Goal: Task Accomplishment & Management: Manage account settings

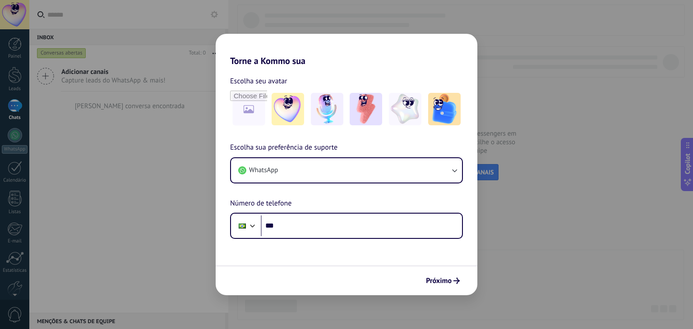
click at [162, 171] on div "Torne a Kommo sua Escolha seu avatar Escolha sua preferência de suporte WhatsAp…" at bounding box center [346, 164] width 693 height 329
click at [400, 111] on img at bounding box center [405, 109] width 32 height 32
click at [445, 281] on span "Próximo" at bounding box center [439, 281] width 26 height 6
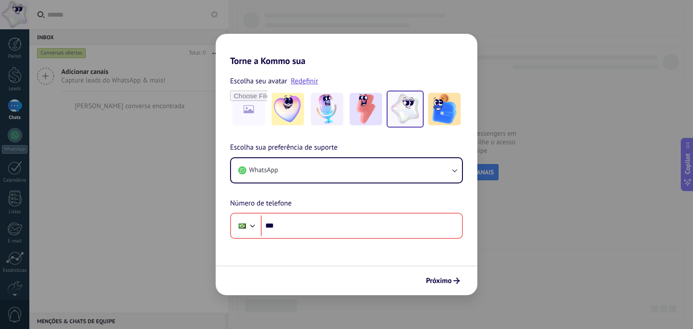
click at [188, 205] on div "Torne a Kommo sua Escolha seu avatar Redefinir Escolha sua preferência de supor…" at bounding box center [346, 164] width 693 height 329
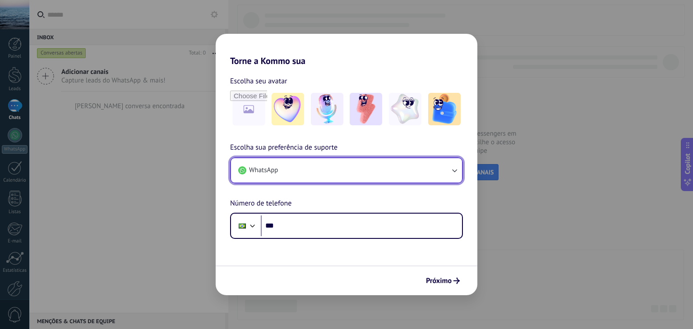
click at [272, 174] on span "WhatsApp" at bounding box center [263, 170] width 29 height 9
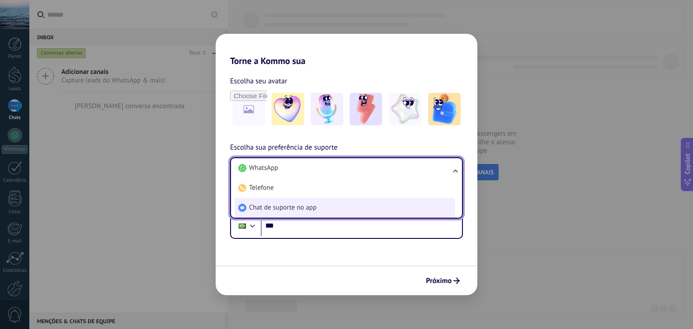
click at [258, 209] on span "Chat de suporte no app" at bounding box center [283, 208] width 68 height 9
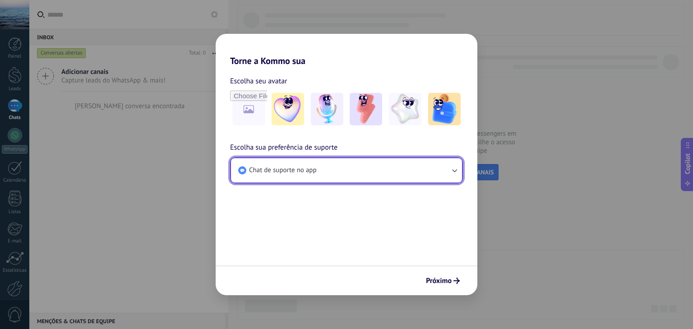
click at [268, 173] on span "Chat de suporte no app" at bounding box center [283, 170] width 68 height 9
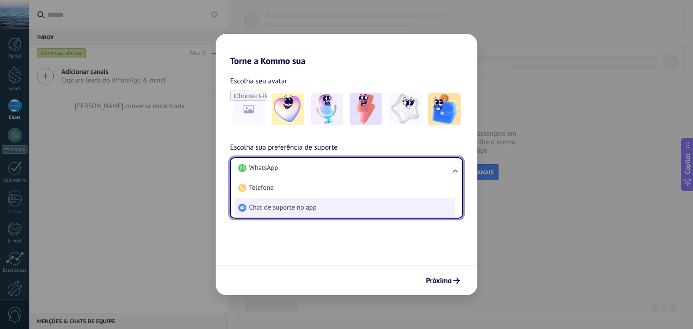
click at [275, 210] on span "Chat de suporte no app" at bounding box center [283, 208] width 68 height 9
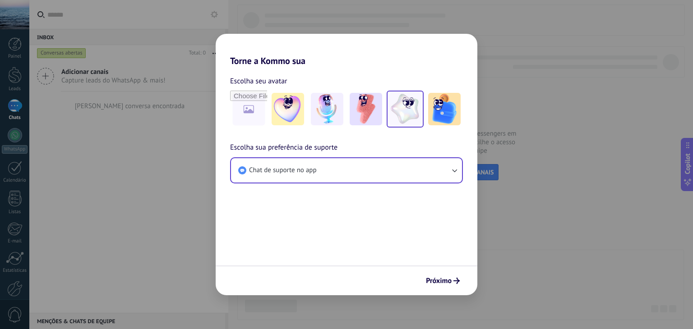
click at [399, 112] on img at bounding box center [405, 109] width 32 height 32
click at [435, 273] on button "Próximo" at bounding box center [443, 280] width 42 height 15
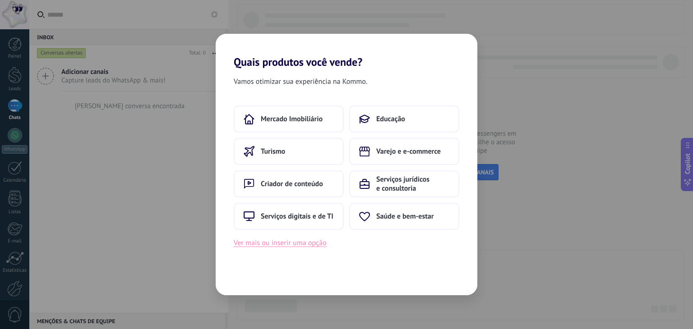
click at [259, 244] on button "Ver mais ou inserir uma opção" at bounding box center [280, 243] width 93 height 12
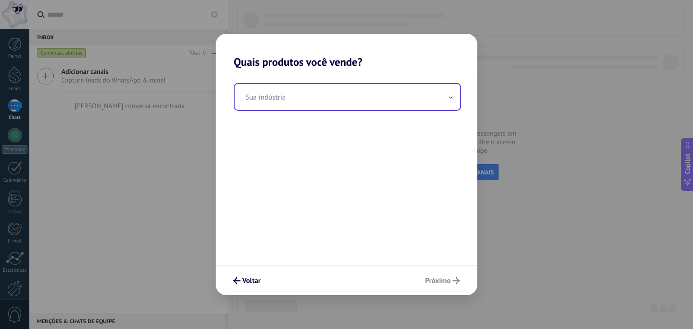
click at [273, 96] on input "text" at bounding box center [348, 97] width 226 height 26
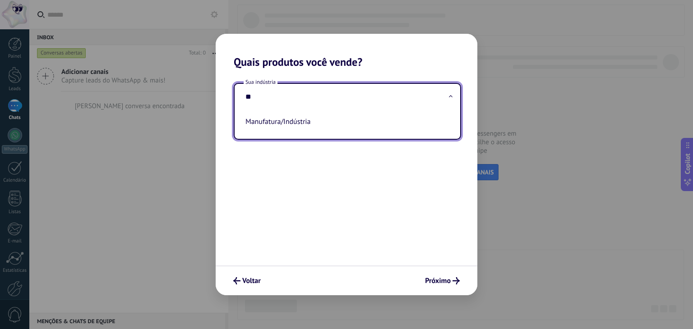
type input "*"
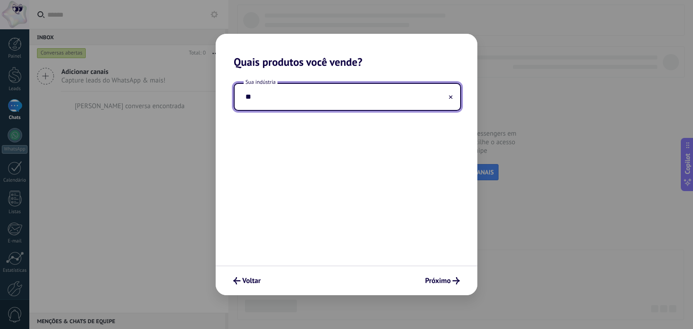
type input "*"
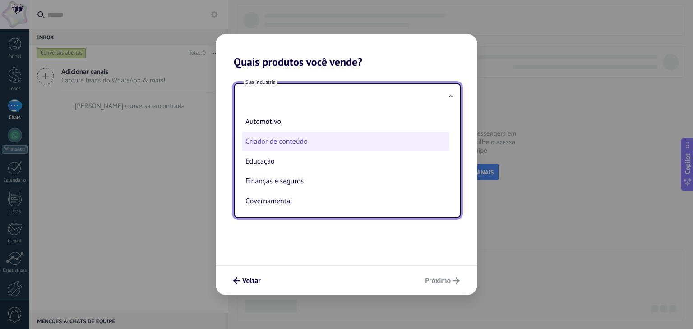
click at [323, 147] on li "Criador de conteúdo" at bounding box center [346, 142] width 208 height 20
type input "**********"
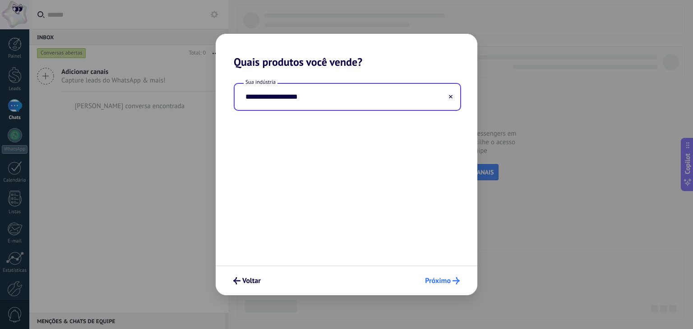
click at [430, 275] on button "Próximo" at bounding box center [442, 280] width 43 height 15
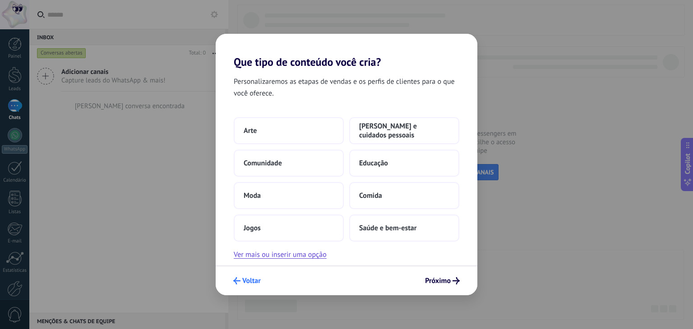
click at [241, 279] on span "Voltar" at bounding box center [247, 281] width 28 height 7
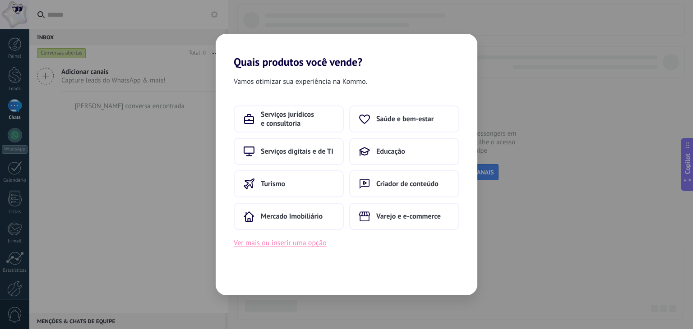
click at [246, 244] on button "Ver mais ou inserir uma opção" at bounding box center [280, 243] width 93 height 12
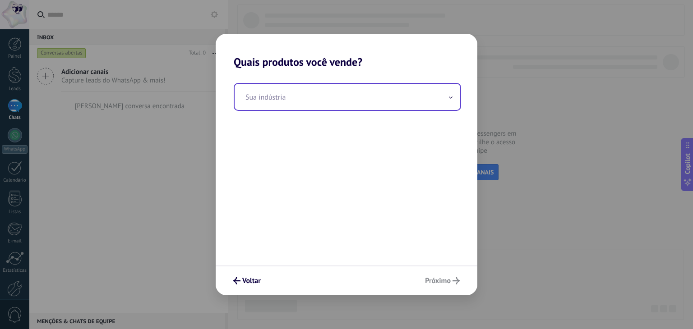
click at [271, 102] on input "text" at bounding box center [348, 97] width 226 height 26
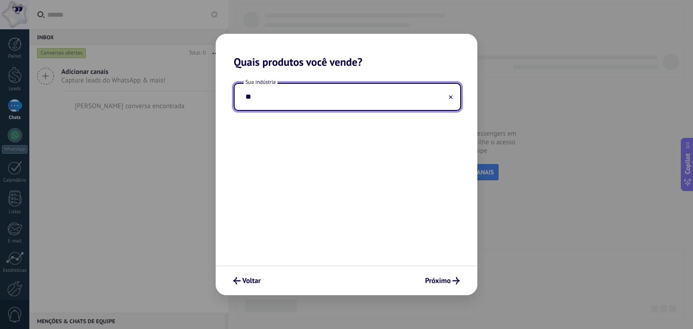
type input "*"
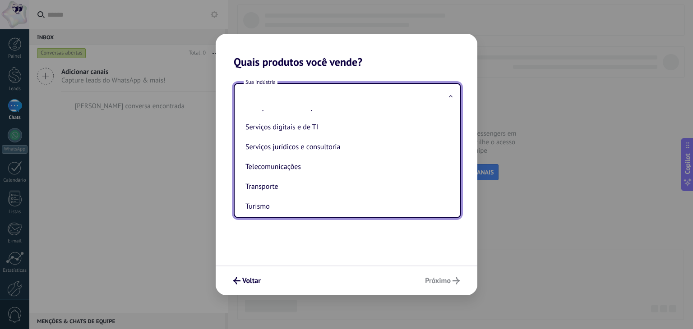
scroll to position [245, 0]
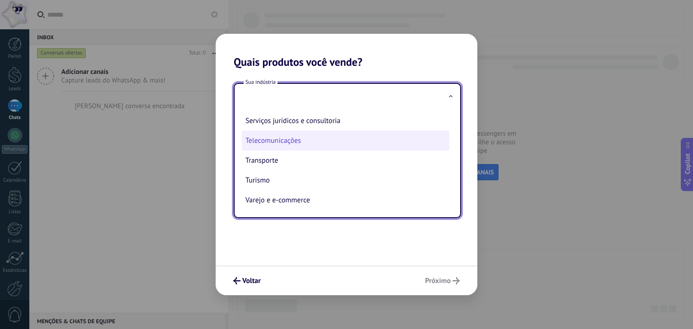
click at [273, 140] on li "Telecomunicações" at bounding box center [346, 141] width 208 height 20
type input "**********"
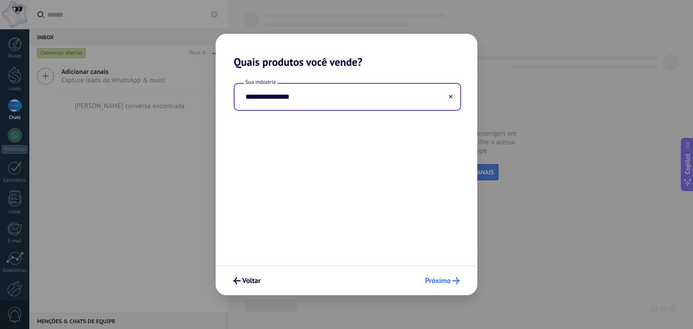
click at [433, 276] on button "Próximo" at bounding box center [442, 280] width 43 height 15
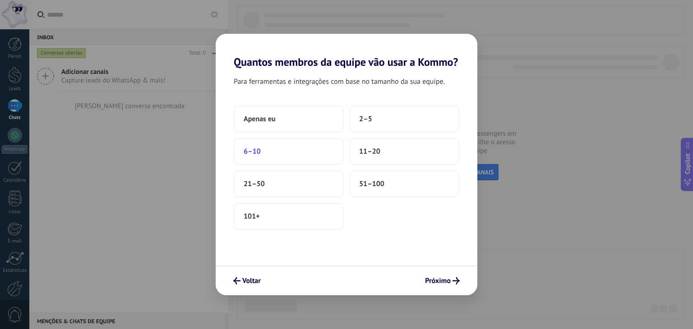
click at [253, 154] on span "6–10" at bounding box center [252, 151] width 17 height 9
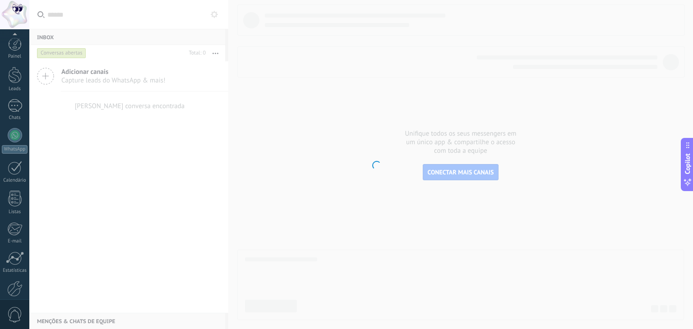
scroll to position [46, 0]
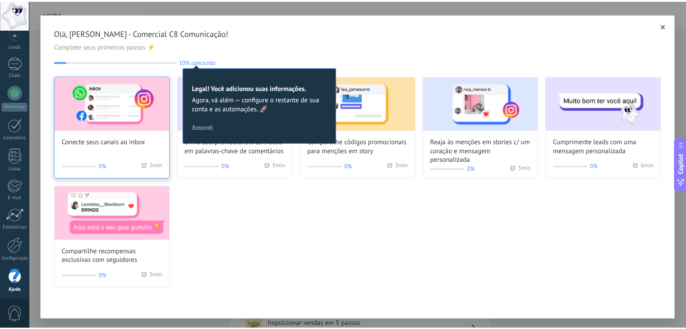
scroll to position [46, 0]
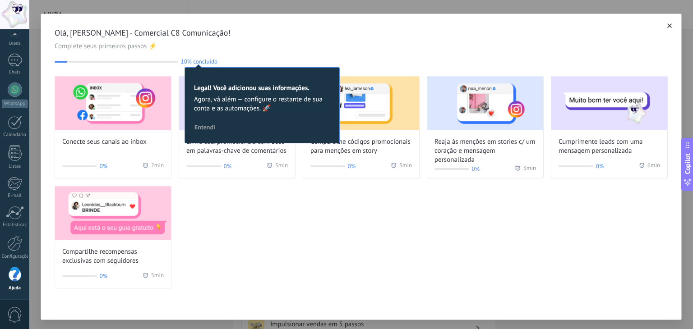
click at [475, 36] on span "Olá, Laura - Comercial C8 Comunicação!" at bounding box center [361, 33] width 613 height 11
click at [227, 107] on span "Agora, vá além — configure o restante de sua conta e as automações. 🚀" at bounding box center [262, 104] width 136 height 18
click at [201, 63] on span "10% concluído" at bounding box center [199, 61] width 37 height 7
click at [669, 28] on icon "button" at bounding box center [669, 25] width 5 height 5
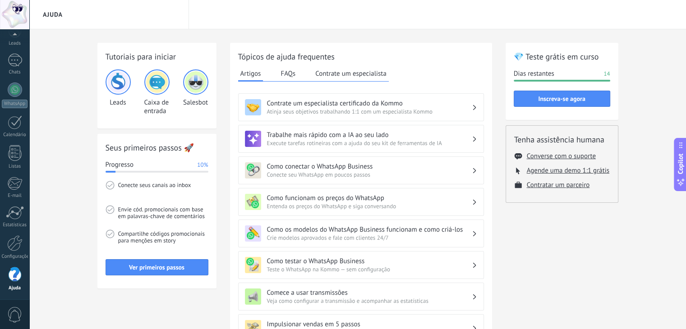
click at [543, 56] on h2 "💎 Teste grátis em curso" at bounding box center [562, 56] width 97 height 11
click at [545, 98] on span "Inscreva-se agora" at bounding box center [561, 99] width 47 height 6
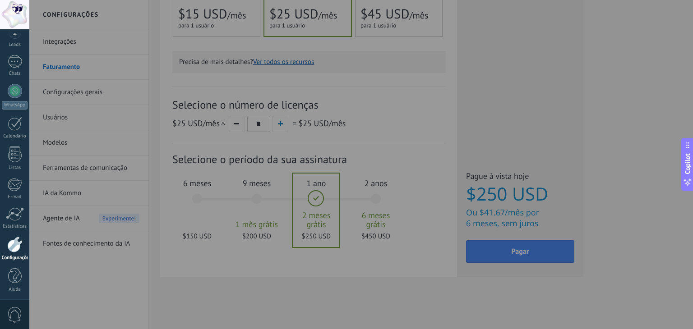
scroll to position [46, 0]
click at [424, 57] on div at bounding box center [375, 164] width 693 height 329
click at [249, 171] on div at bounding box center [375, 164] width 693 height 329
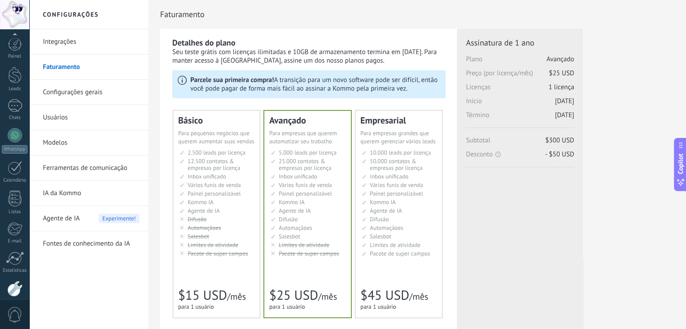
scroll to position [46, 0]
click at [89, 89] on link "Configurações gerais" at bounding box center [91, 92] width 97 height 25
